Goal: Navigation & Orientation: Find specific page/section

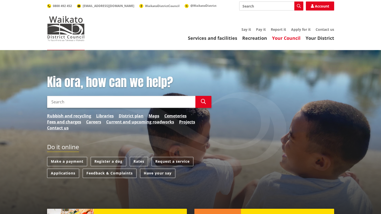
click at [294, 37] on link "Your Council" at bounding box center [286, 38] width 29 height 6
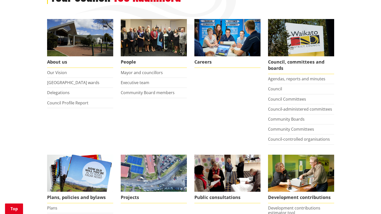
scroll to position [89, 0]
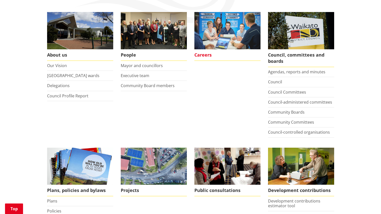
click at [207, 54] on span "Careers" at bounding box center [227, 55] width 66 height 12
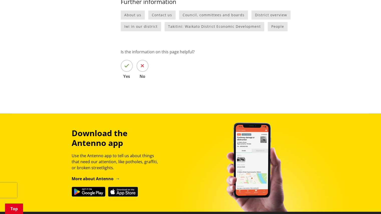
scroll to position [549, 0]
